Goal: Task Accomplishment & Management: Use online tool/utility

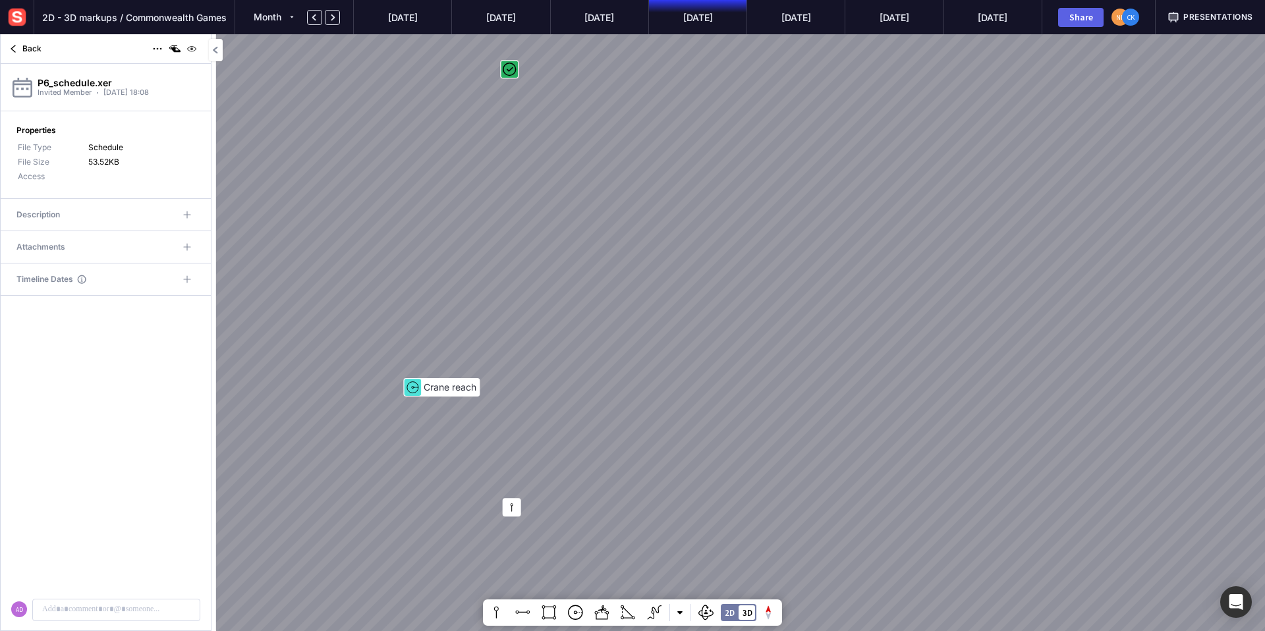
click at [82, 445] on mapp-content-details-comments "AD" at bounding box center [106, 463] width 210 height 335
click at [192, 51] on img at bounding box center [192, 49] width 16 height 16
